Goal: Information Seeking & Learning: Learn about a topic

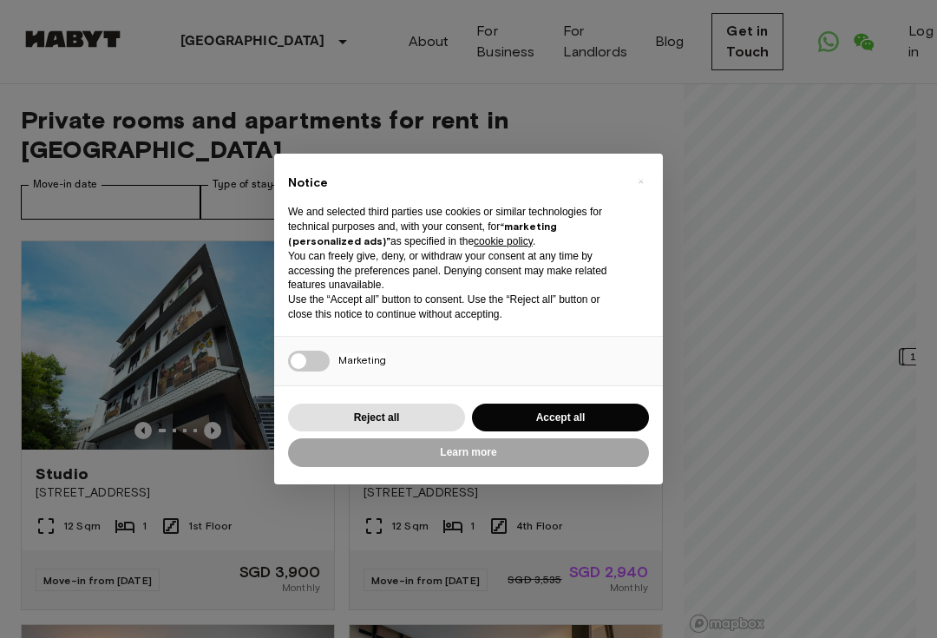
scroll to position [59, 0]
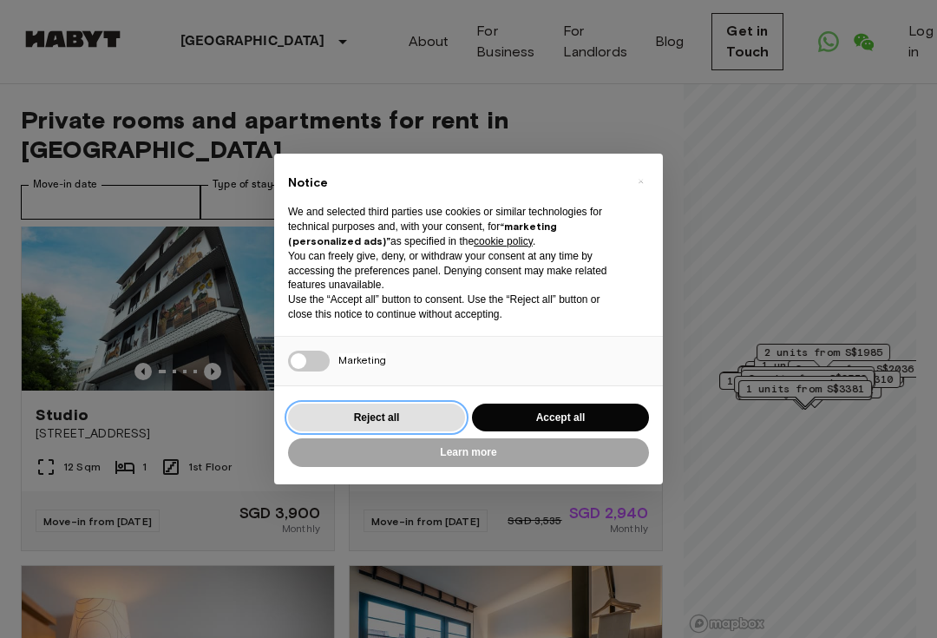
click at [370, 416] on button "Reject all" at bounding box center [376, 417] width 177 height 29
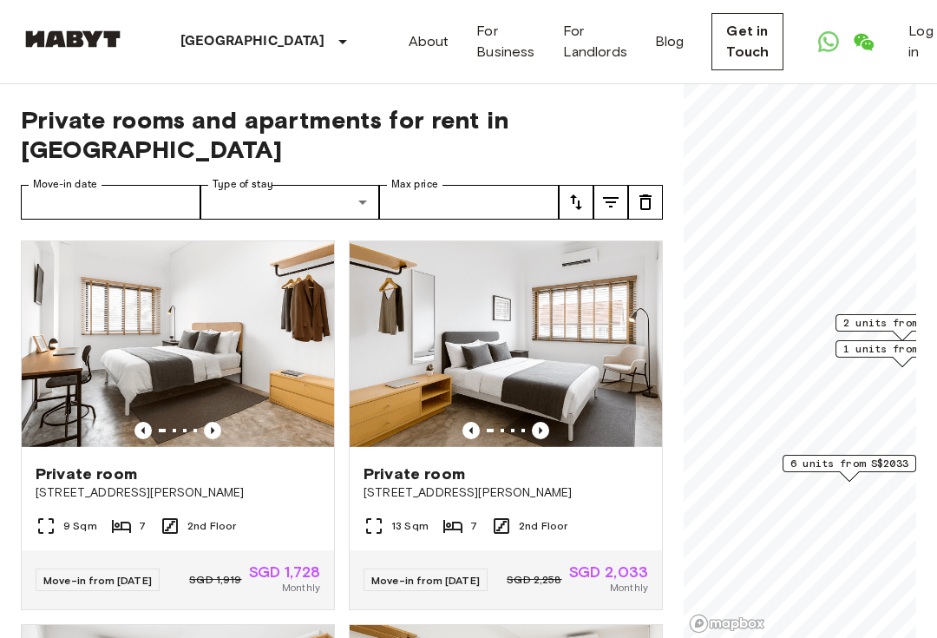
click at [855, 323] on span "2 units from S$2342" at bounding box center [902, 323] width 118 height 16
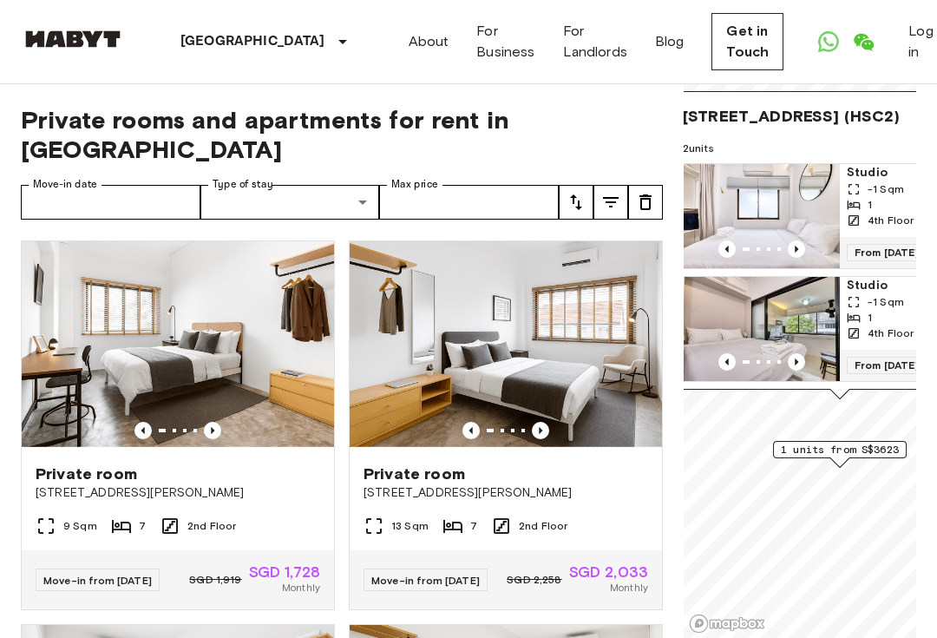
click at [803, 446] on span "1 units from S$3623" at bounding box center [840, 450] width 118 height 16
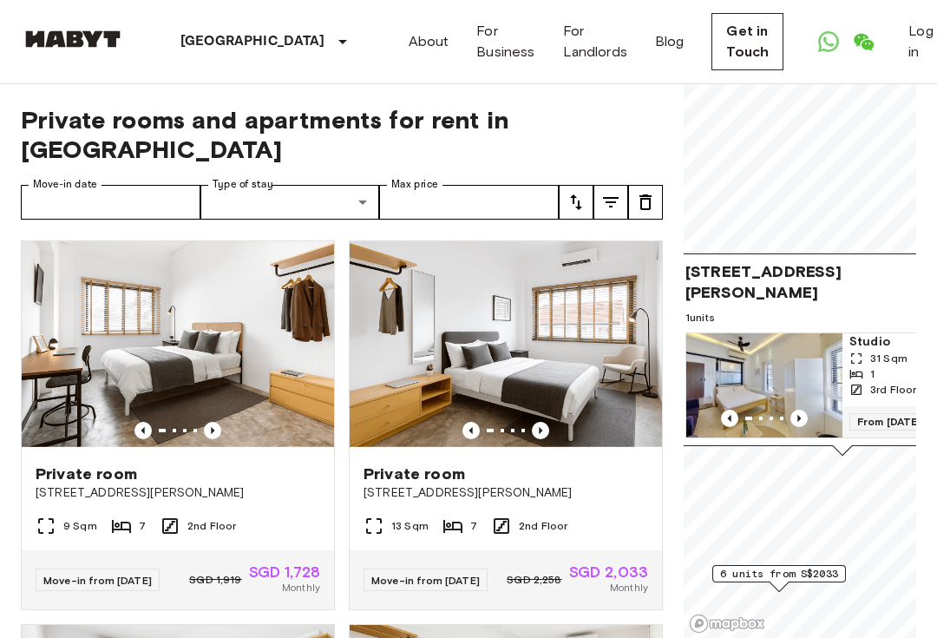
click at [780, 575] on span "6 units from S$2033" at bounding box center [779, 574] width 118 height 16
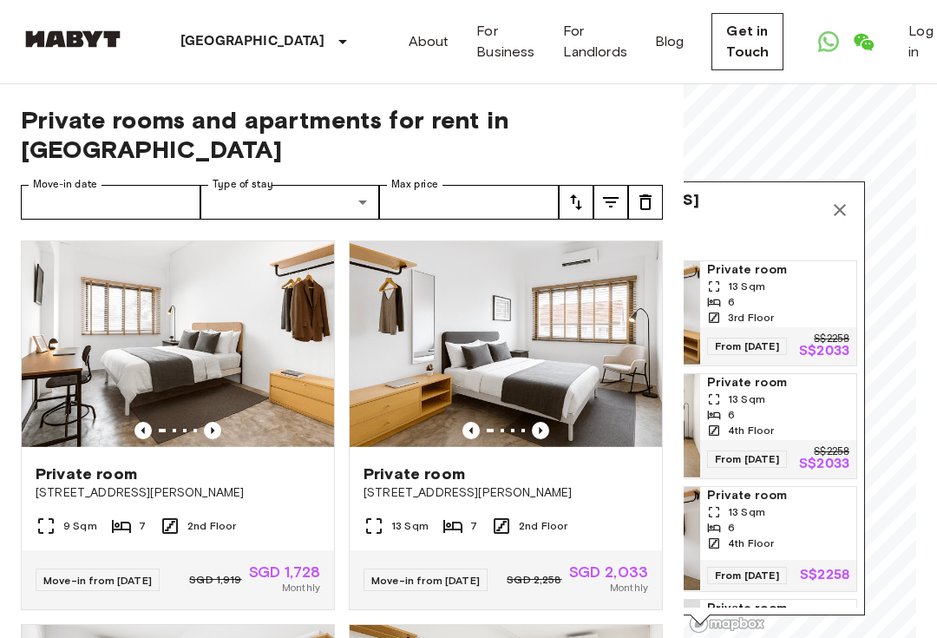
click at [842, 212] on icon "Map marker" at bounding box center [840, 210] width 12 height 12
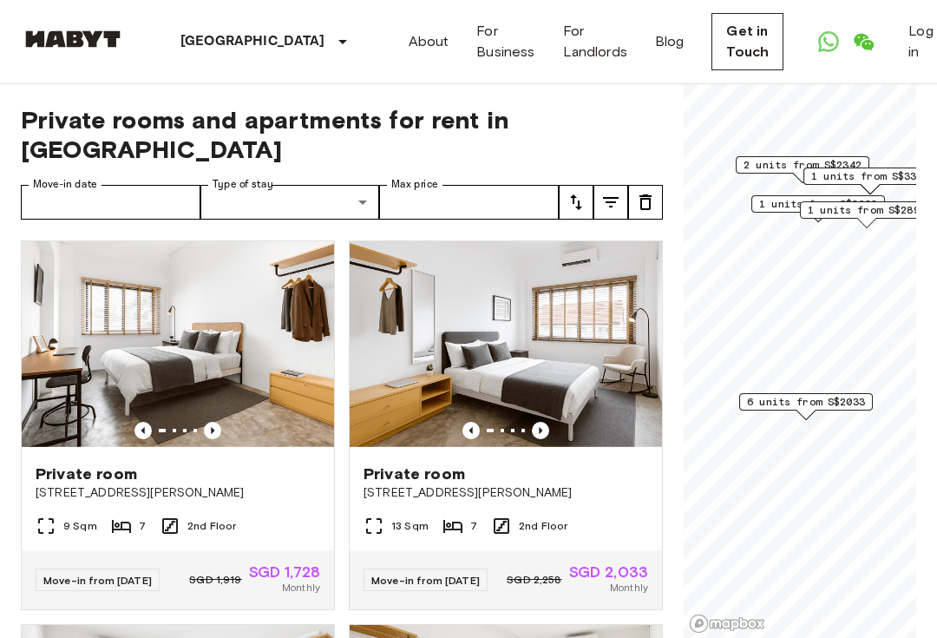
click at [817, 396] on span "6 units from S$2033" at bounding box center [806, 402] width 118 height 16
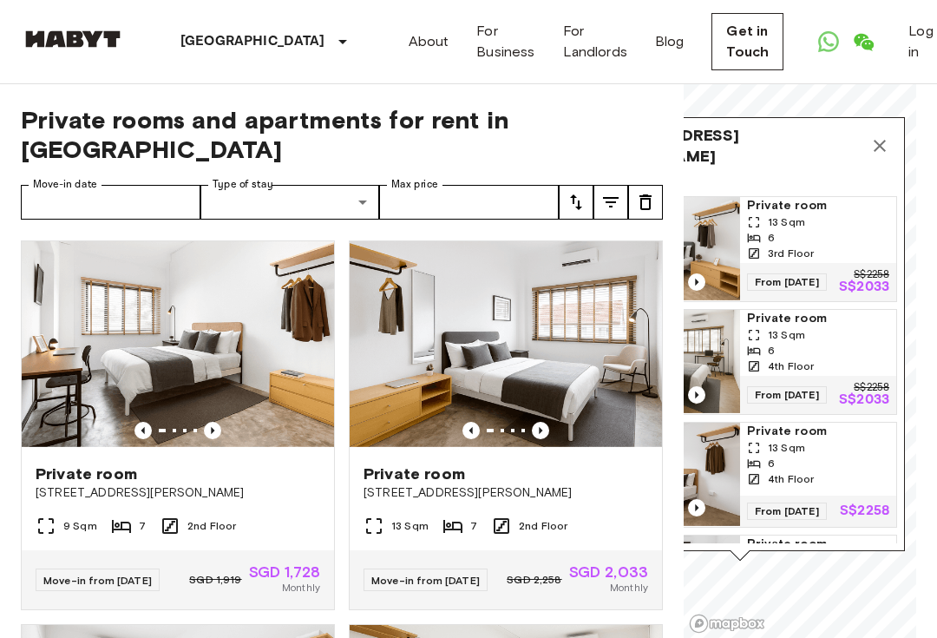
click at [886, 147] on icon "Map marker" at bounding box center [879, 145] width 21 height 21
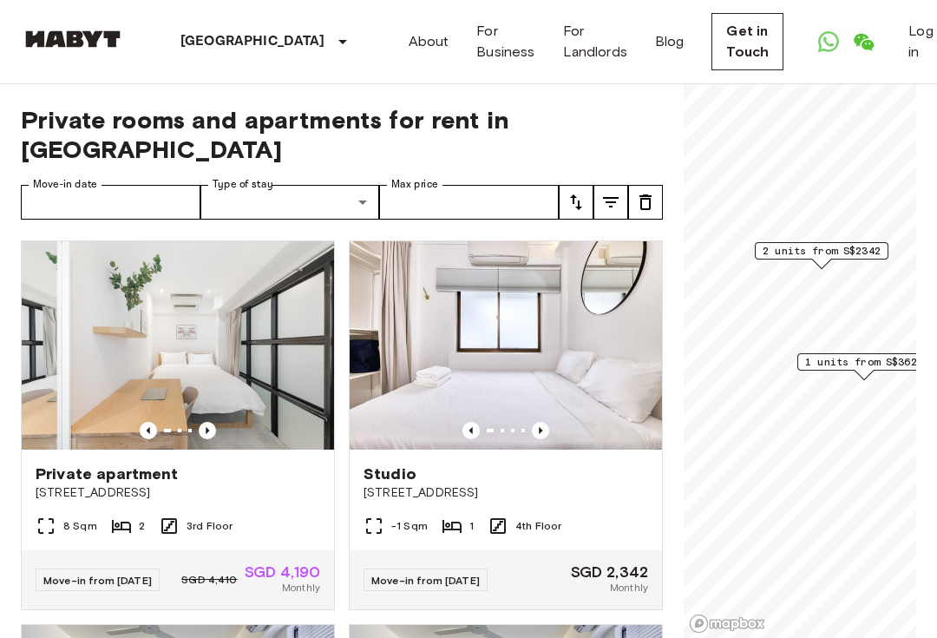
click at [829, 251] on span "2 units from S$2342" at bounding box center [822, 251] width 118 height 16
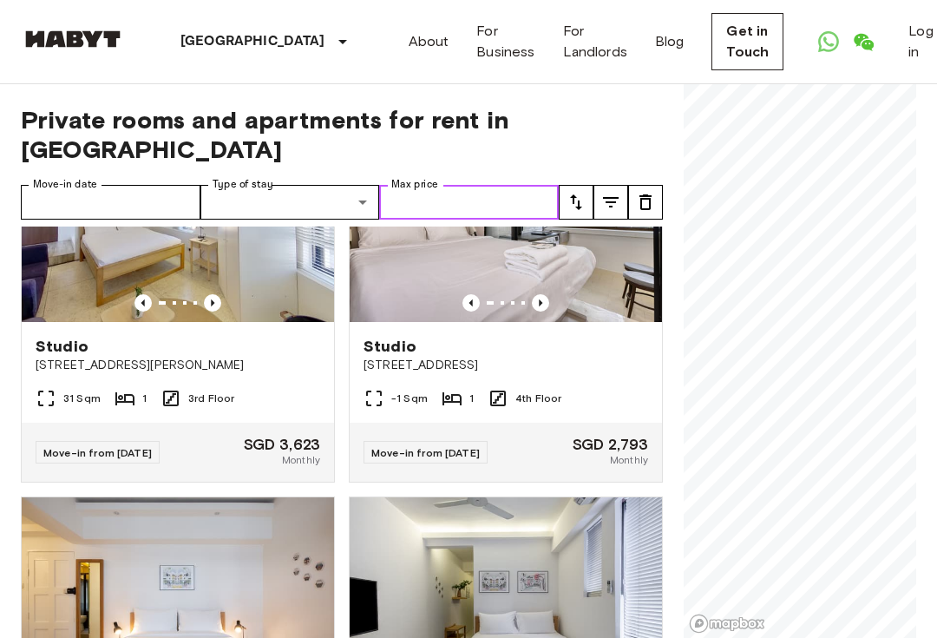
click at [508, 185] on input "Max price" at bounding box center [469, 202] width 180 height 35
click at [575, 192] on icon "tune" at bounding box center [576, 202] width 21 height 21
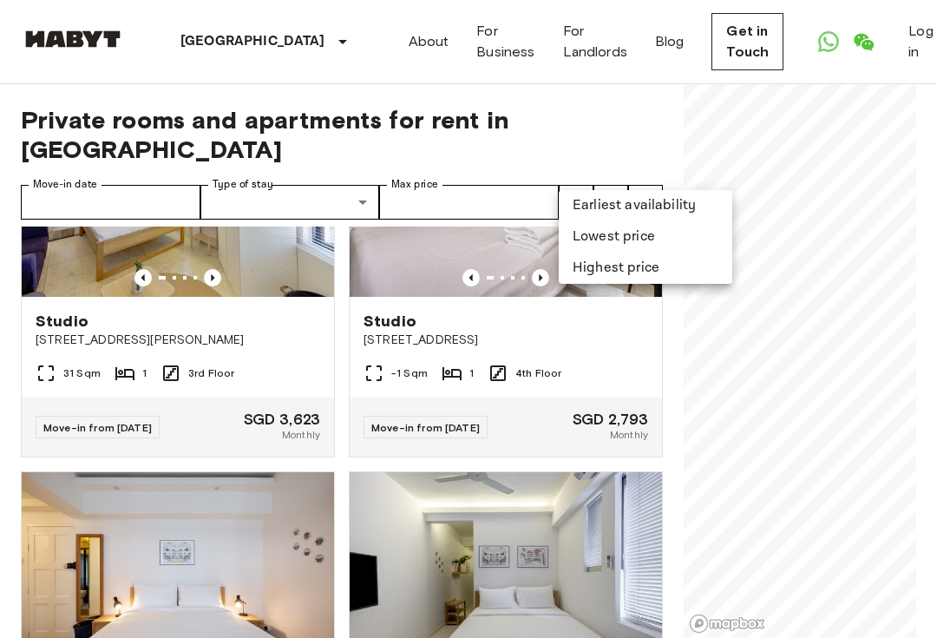
scroll to position [921, 0]
click at [506, 167] on div at bounding box center [468, 319] width 937 height 638
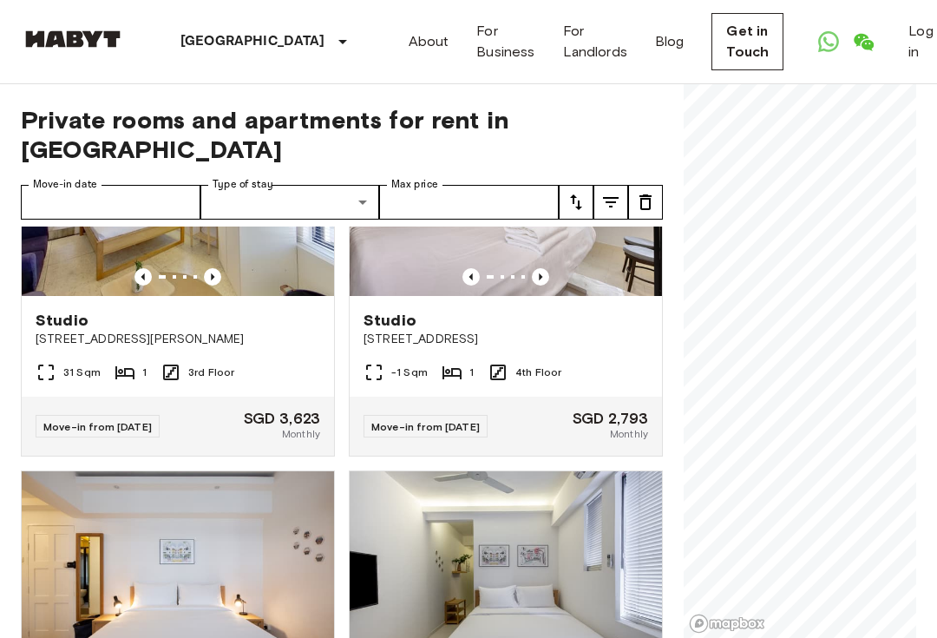
click at [568, 192] on icon "tune" at bounding box center [576, 202] width 21 height 21
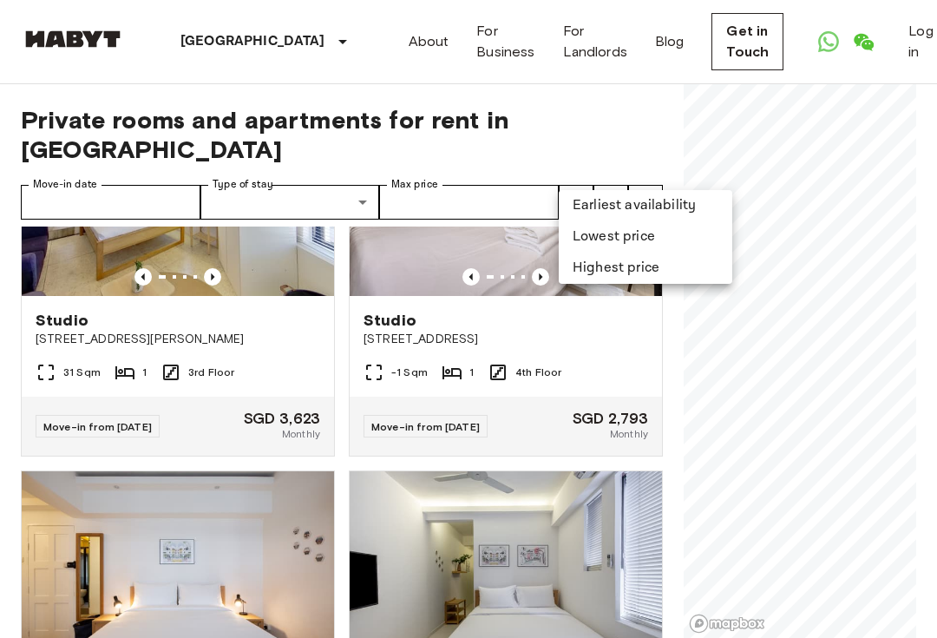
click at [645, 241] on li "Lowest price" at bounding box center [646, 236] width 174 height 31
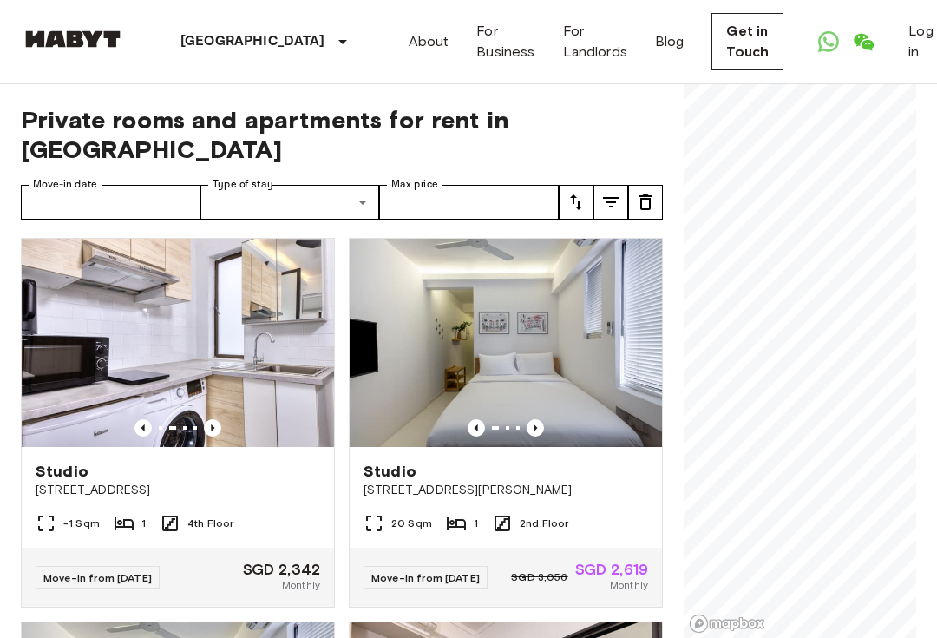
scroll to position [2, 0]
